Goal: Download file/media

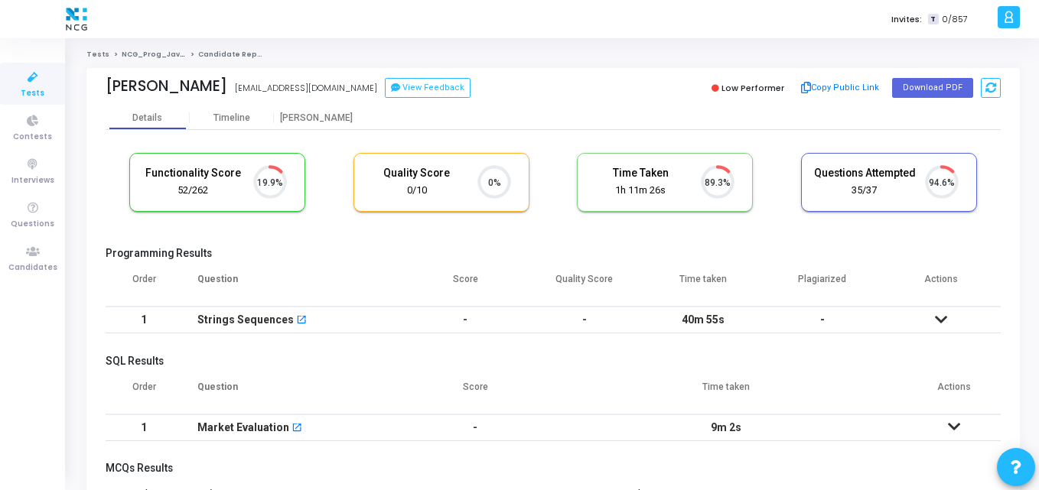
scroll to position [7, 7]
click at [449, 224] on div "Functionality Score 52/262 19.9% Quality Score 0/10 0% Time Taken calculated on…" at bounding box center [553, 190] width 895 height 90
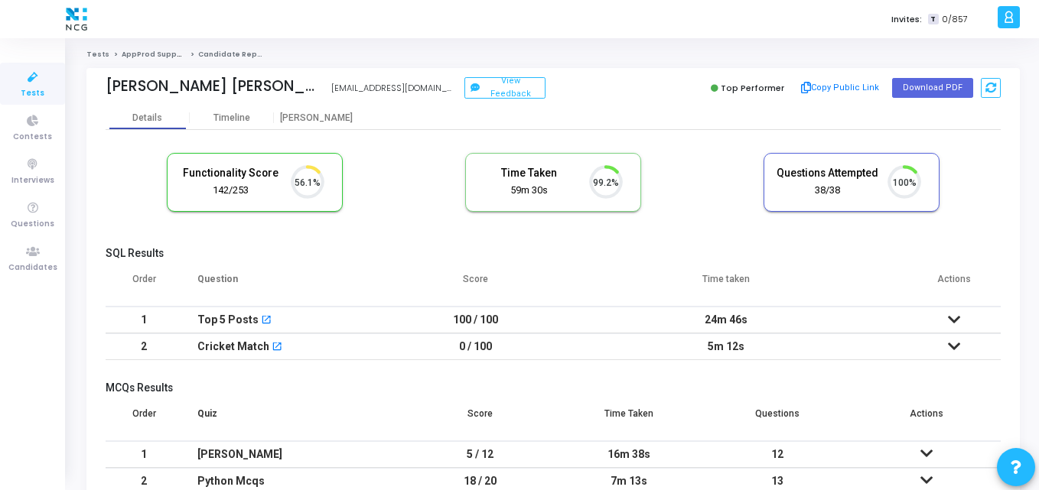
scroll to position [32, 39]
click at [934, 81] on button "Download PDF" at bounding box center [932, 88] width 81 height 20
